Goal: Find specific page/section: Find specific page/section

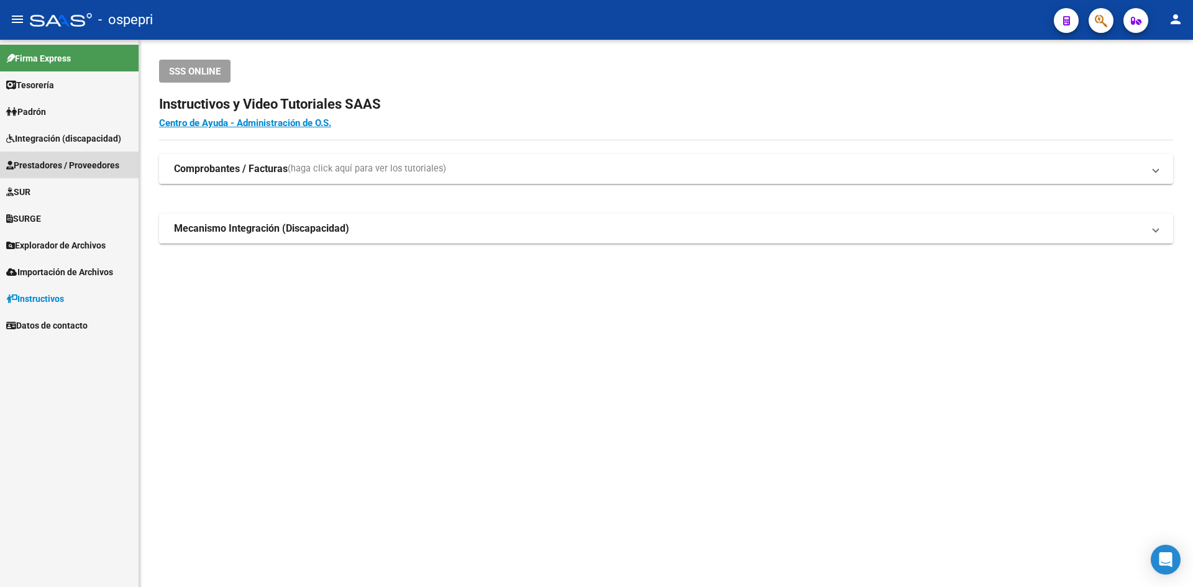
click at [55, 162] on span "Prestadores / Proveedores" at bounding box center [62, 165] width 113 height 14
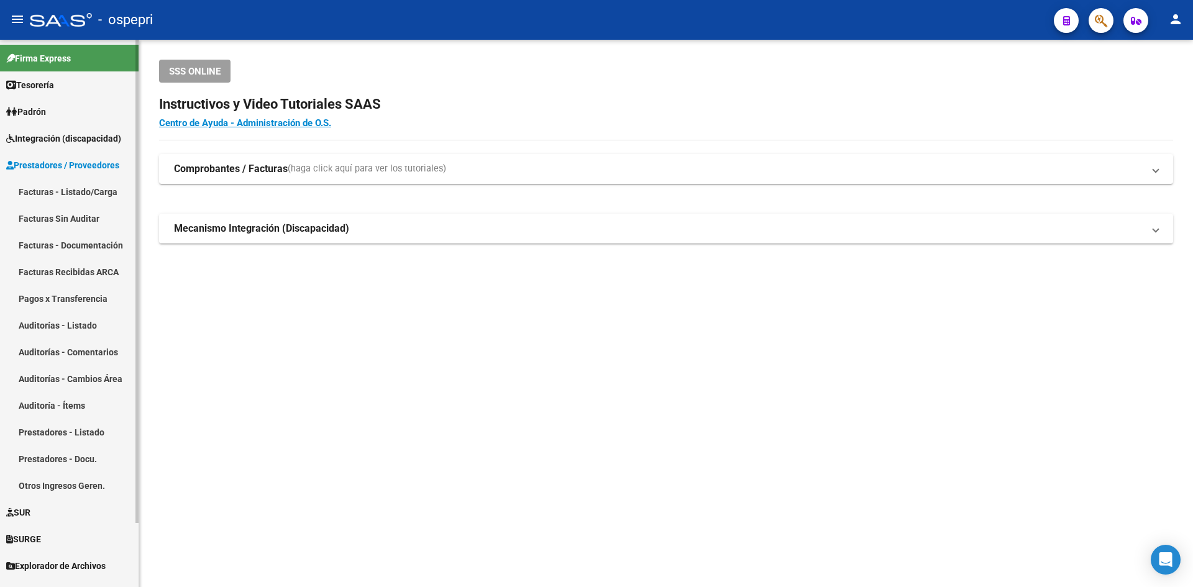
click at [55, 185] on link "Facturas - Listado/Carga" at bounding box center [69, 191] width 139 height 27
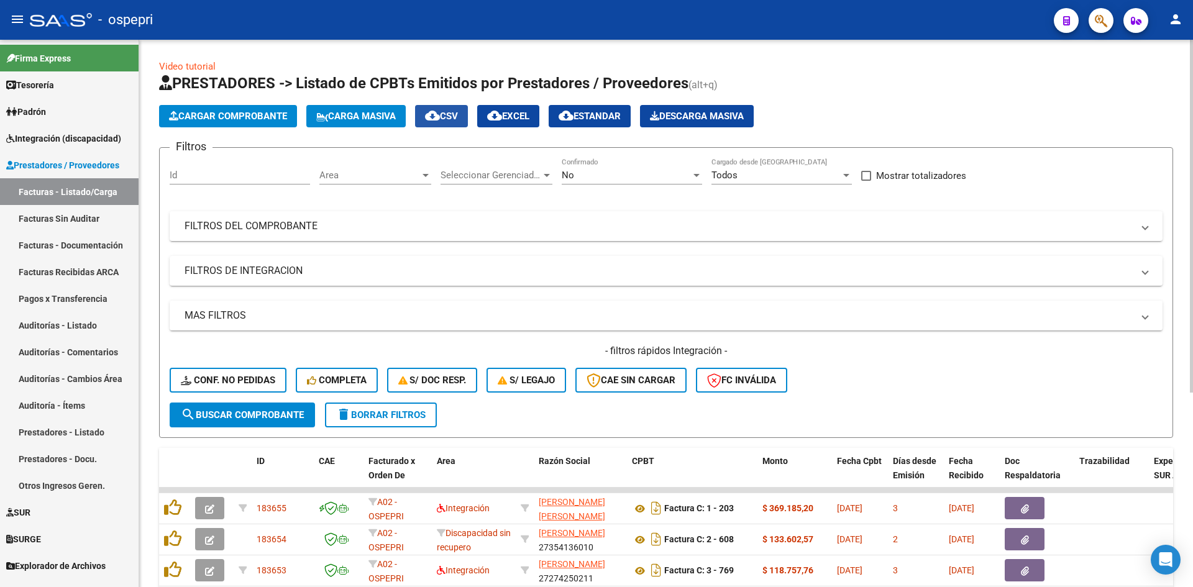
click at [440, 115] on mat-icon "cloud_download" at bounding box center [432, 115] width 15 height 15
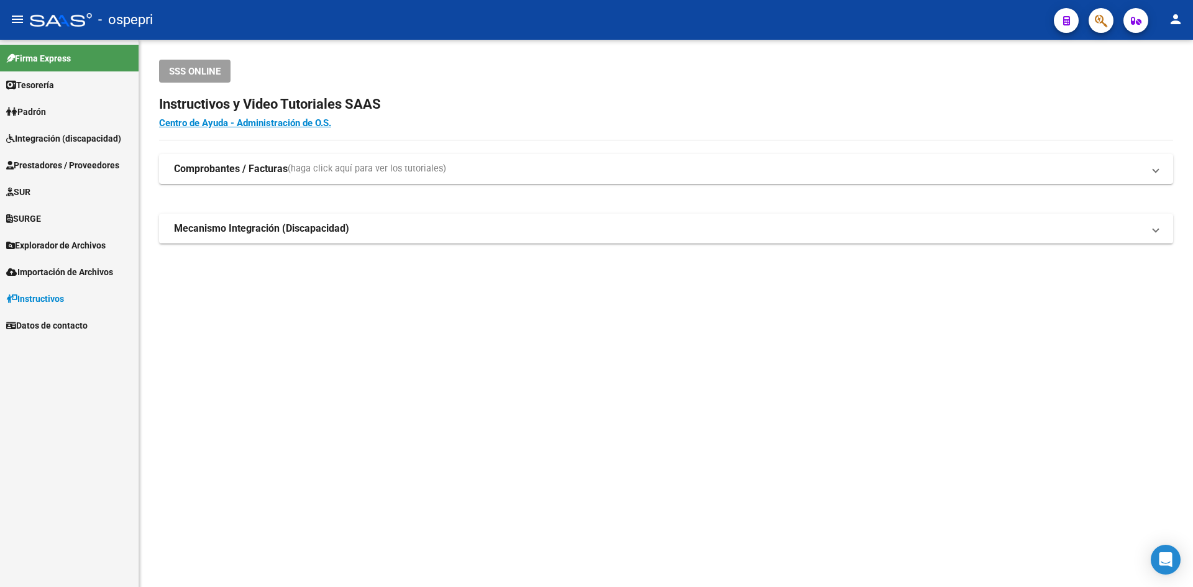
click at [86, 137] on span "Integración (discapacidad)" at bounding box center [63, 139] width 115 height 14
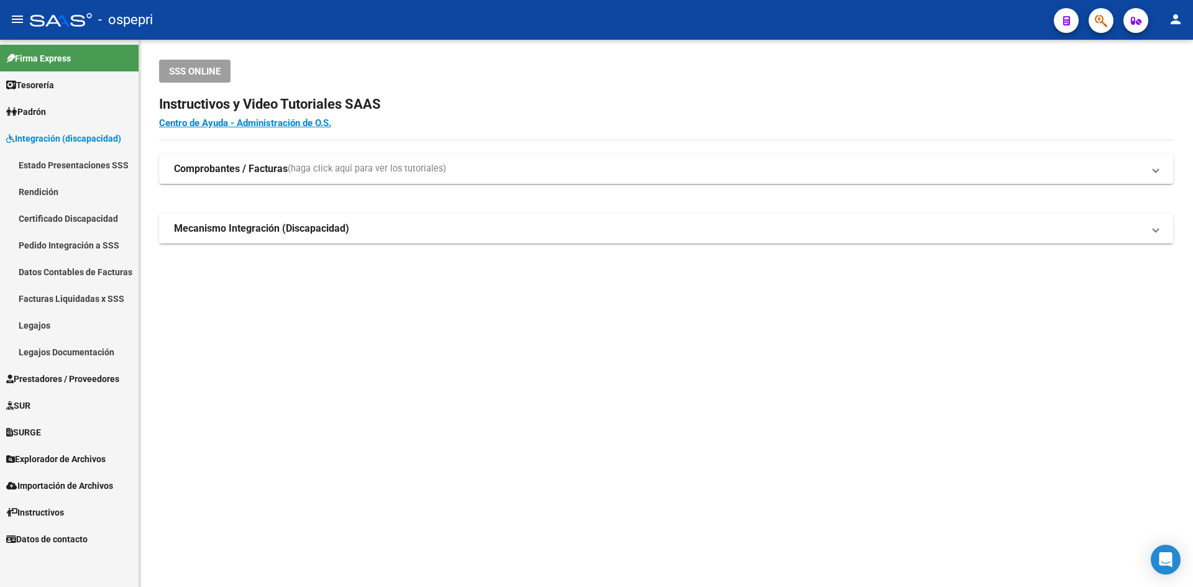
click at [40, 321] on link "Legajos" at bounding box center [69, 325] width 139 height 27
